Goal: Task Accomplishment & Management: Use online tool/utility

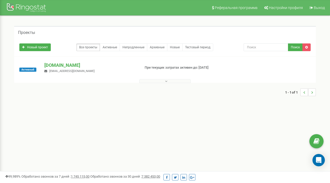
click at [157, 81] on button at bounding box center [165, 81] width 52 height 4
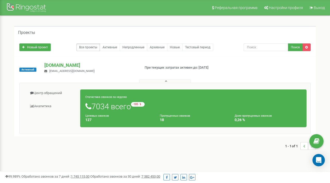
click at [157, 81] on button at bounding box center [165, 81] width 52 height 4
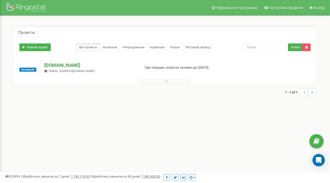
click at [66, 64] on p "[DOMAIN_NAME]" at bounding box center [90, 65] width 92 height 7
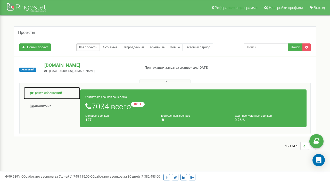
click at [53, 95] on link "Центр обращений" at bounding box center [51, 93] width 57 height 13
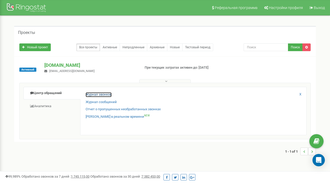
click at [102, 96] on link "Журнал звонков" at bounding box center [99, 95] width 26 height 5
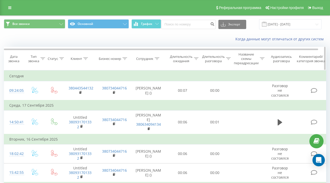
click at [60, 58] on icon at bounding box center [61, 58] width 5 height 3
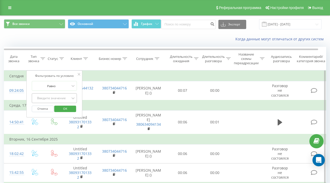
click at [43, 101] on div at bounding box center [51, 98] width 37 height 5
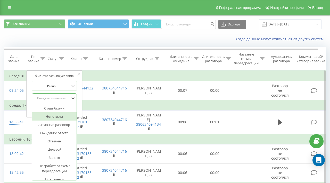
click at [48, 119] on div "Нет ответа" at bounding box center [54, 117] width 45 height 8
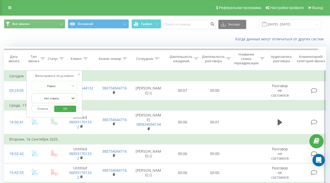
click at [66, 108] on span "OK" at bounding box center [65, 109] width 14 height 8
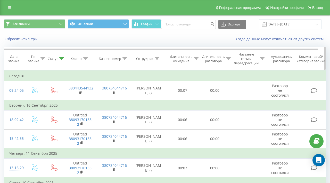
click at [196, 58] on icon at bounding box center [196, 58] width 5 height 3
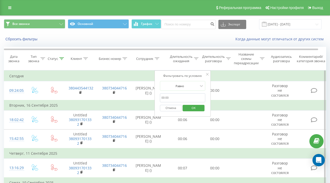
click at [175, 95] on input "text" at bounding box center [182, 98] width 45 height 9
type input "00:07"
click at [184, 87] on div at bounding box center [179, 86] width 37 height 5
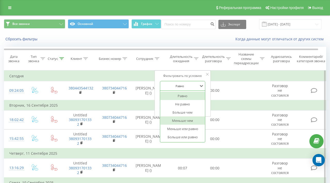
click at [180, 121] on div "Меньше чем" at bounding box center [182, 121] width 45 height 8
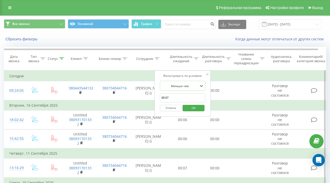
click at [192, 111] on span "OK" at bounding box center [193, 108] width 14 height 8
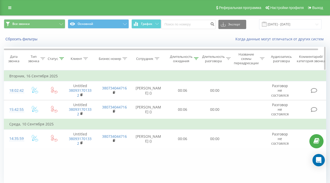
click at [156, 60] on div at bounding box center [157, 59] width 5 height 4
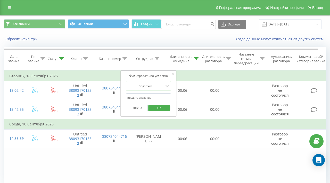
click at [172, 75] on icon at bounding box center [173, 74] width 3 height 3
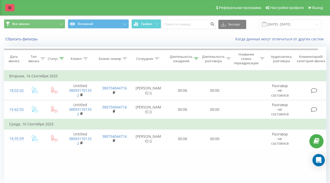
click at [11, 6] on icon at bounding box center [9, 8] width 3 height 4
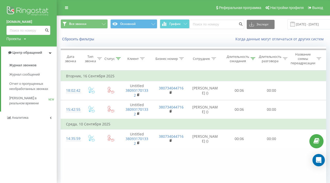
click at [26, 10] on img at bounding box center [28, 11] width 44 height 13
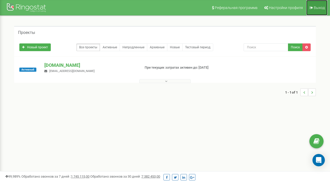
click at [317, 5] on link "Выход" at bounding box center [316, 7] width 21 height 15
